Goal: Task Accomplishment & Management: Use online tool/utility

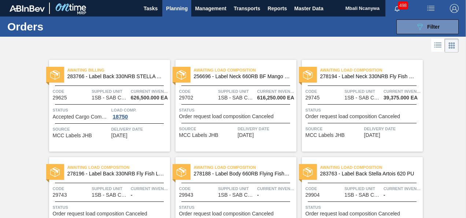
click at [422, 24] on icon "089F7B8B-B2A5-4AFE-B5C0-19BA573D28AC" at bounding box center [420, 26] width 9 height 9
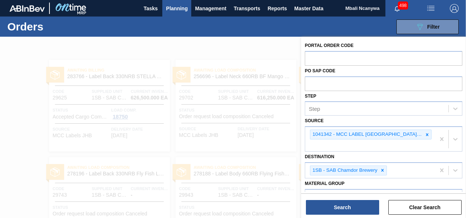
click at [422, 24] on icon "089F7B8B-B2A5-4AFE-B5C0-19BA573D28AC" at bounding box center [420, 26] width 9 height 9
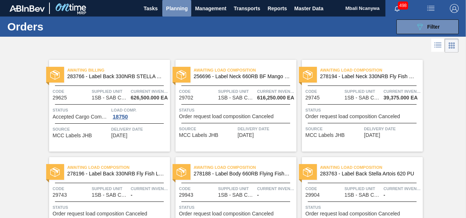
click at [185, 10] on span "Planning" at bounding box center [177, 8] width 22 height 9
click at [181, 6] on span "Planning" at bounding box center [177, 8] width 22 height 9
click at [175, 6] on span "Planning" at bounding box center [177, 8] width 22 height 9
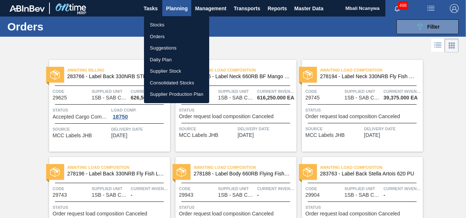
click at [161, 35] on li "Orders" at bounding box center [176, 37] width 65 height 12
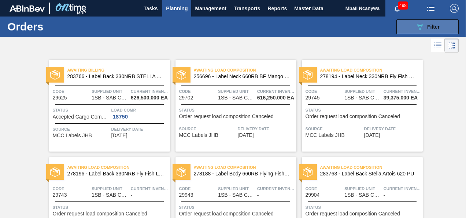
click at [408, 23] on button "089F7B8B-B2A5-4AFE-B5C0-19BA573D28AC Filter" at bounding box center [428, 26] width 62 height 15
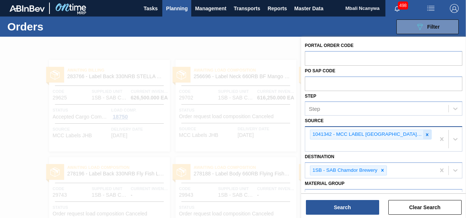
click at [425, 134] on icon at bounding box center [427, 134] width 5 height 5
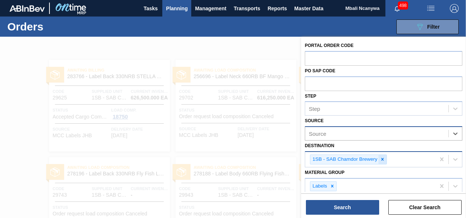
click at [380, 161] on icon at bounding box center [382, 159] width 5 height 5
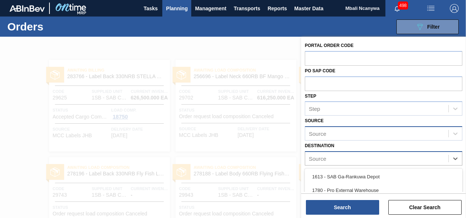
drag, startPoint x: 378, startPoint y: 160, endPoint x: 378, endPoint y: 156, distance: 4.0
click at [378, 159] on div "Source" at bounding box center [376, 158] width 143 height 11
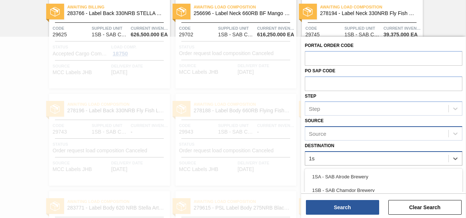
type input "1sm"
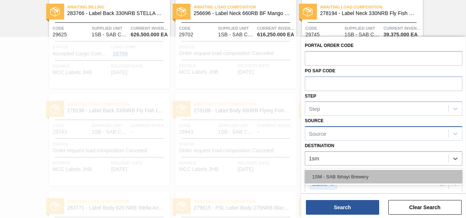
click at [372, 171] on div "1SM - SAB Ibhayi Brewery" at bounding box center [384, 177] width 158 height 14
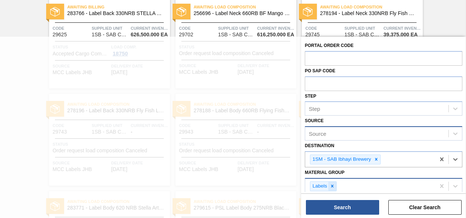
click at [333, 184] on icon at bounding box center [332, 185] width 5 height 5
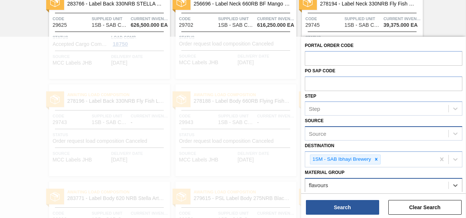
type Group "flavours"
click at [341, 185] on div "Material Group" at bounding box center [376, 185] width 143 height 11
click at [341, 185] on div "Material Group" at bounding box center [327, 185] width 36 height 6
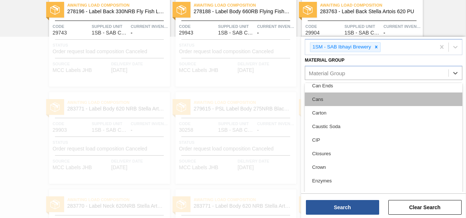
scroll to position [147, 0]
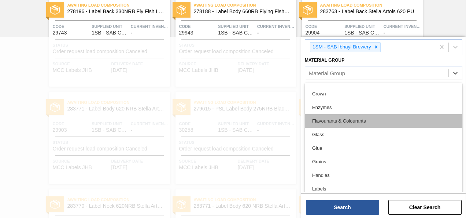
click at [326, 122] on div "Flavourants & Colourants" at bounding box center [384, 121] width 158 height 14
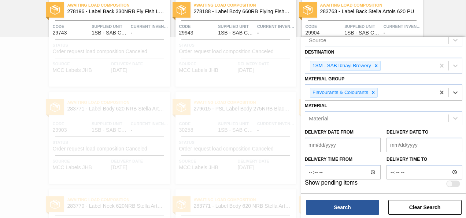
scroll to position [92, 0]
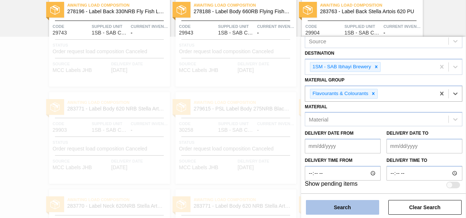
click at [344, 203] on button "Search" at bounding box center [342, 207] width 73 height 15
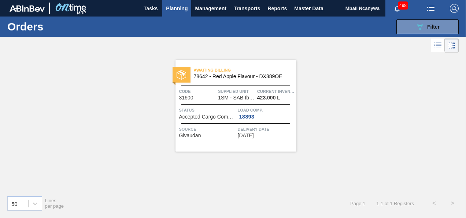
scroll to position [0, 0]
click at [260, 115] on div "Load Comp. 18893" at bounding box center [266, 112] width 57 height 13
click at [201, 86] on div "Awaiting Billing 78642 - Red Apple Flavour - DX889OE Code 31600 Supplied Unit 1…" at bounding box center [236, 106] width 121 height 92
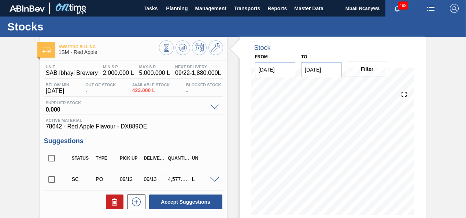
click at [215, 181] on span at bounding box center [214, 179] width 9 height 5
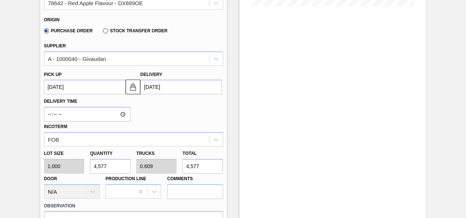
scroll to position [220, 0]
